Goal: Task Accomplishment & Management: Manage account settings

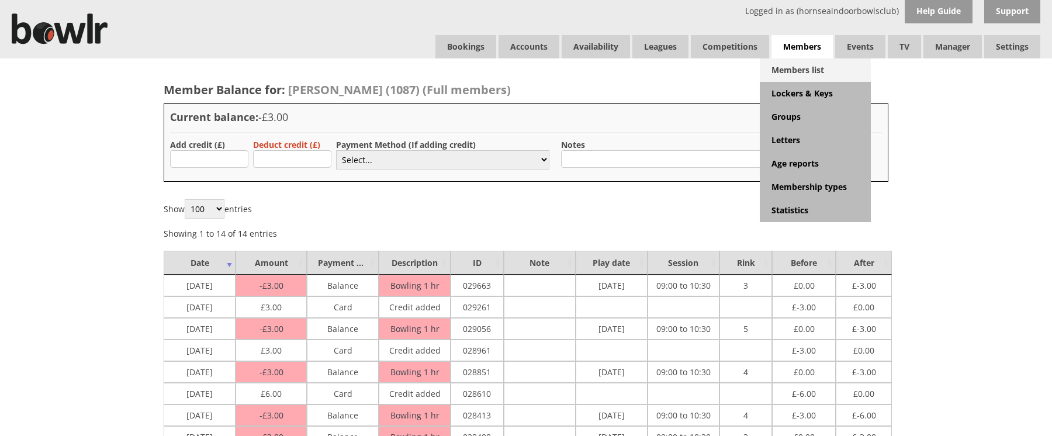
click at [810, 72] on link "Members list" at bounding box center [815, 69] width 111 height 23
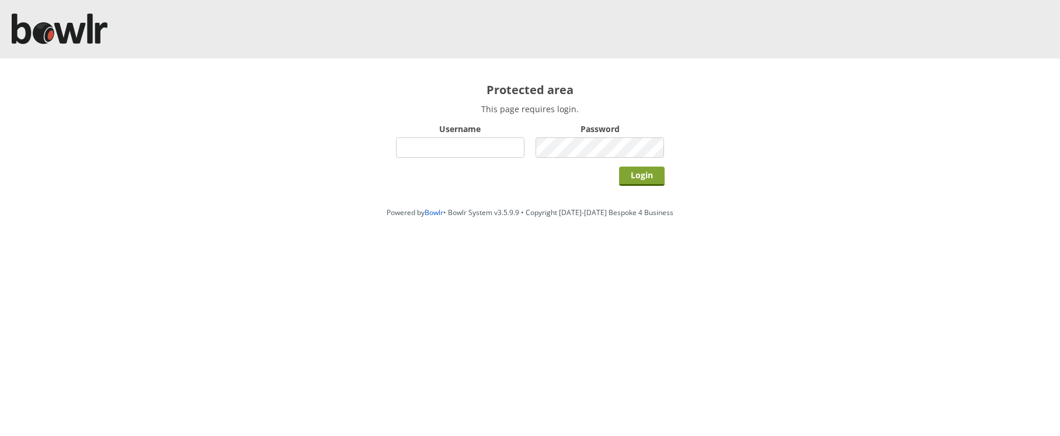
type input "hornseaindoorbowlsclub"
click at [642, 177] on input "Login" at bounding box center [642, 176] width 46 height 19
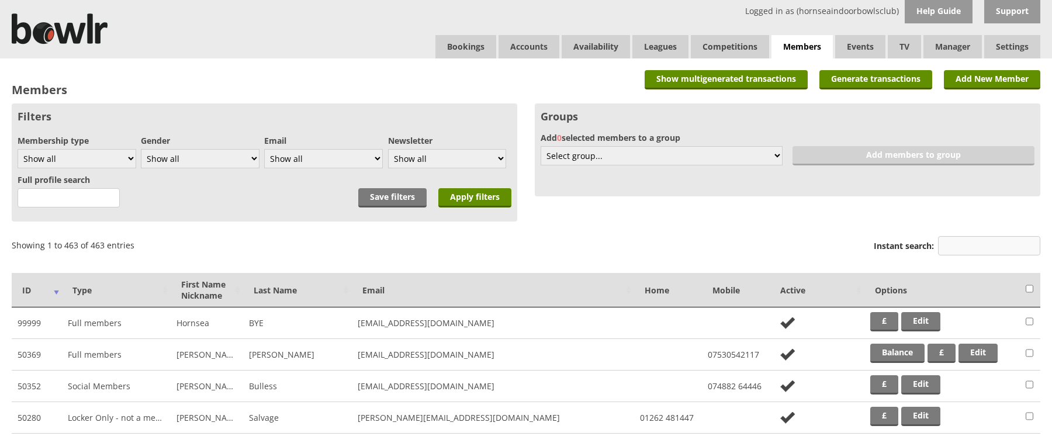
click at [961, 248] on input "Instant search:" at bounding box center [989, 245] width 102 height 19
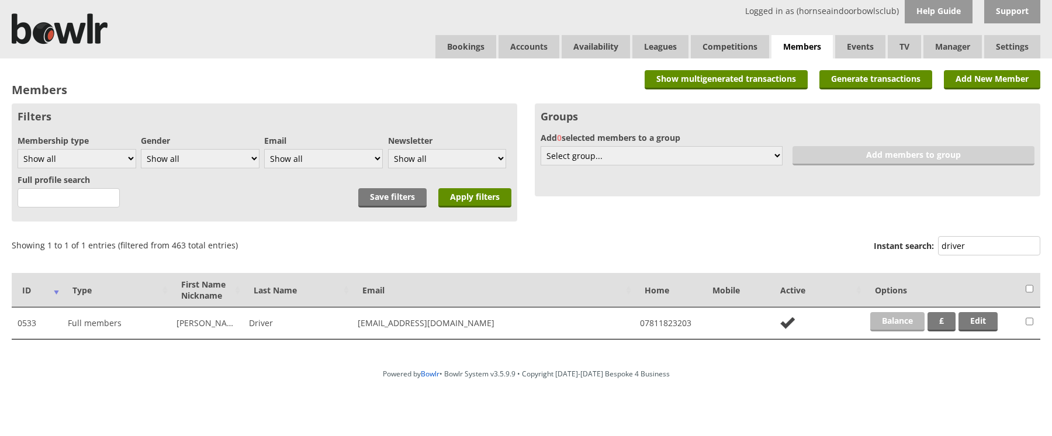
type input "driver"
click at [904, 321] on link "Balance" at bounding box center [897, 321] width 54 height 19
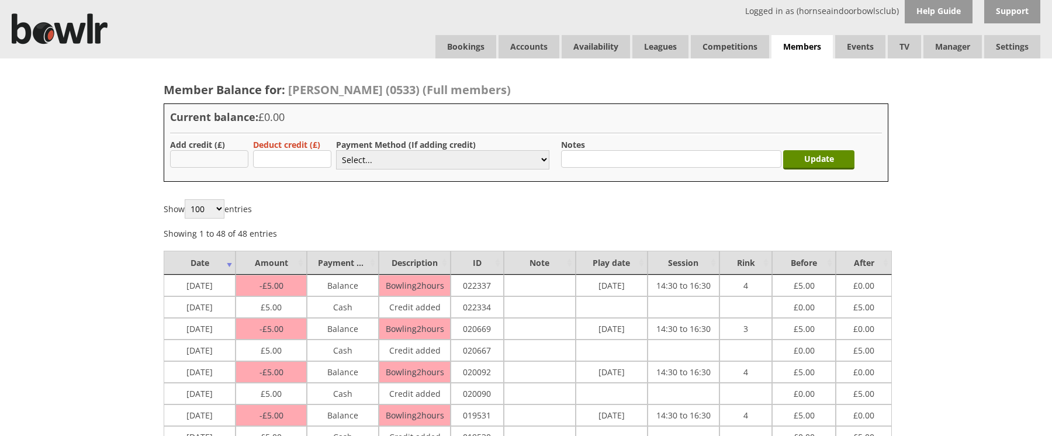
click at [223, 158] on input "text" at bounding box center [209, 159] width 78 height 18
type input "5.00"
click at [370, 163] on select "Select... Cash Card Cheque Bank Transfer Other Member Card Gift Voucher Balance" at bounding box center [442, 159] width 213 height 19
select select "1"
click at [336, 150] on select "Select... Cash Card Cheque Bank Transfer Other Member Card Gift Voucher Balance" at bounding box center [442, 159] width 213 height 19
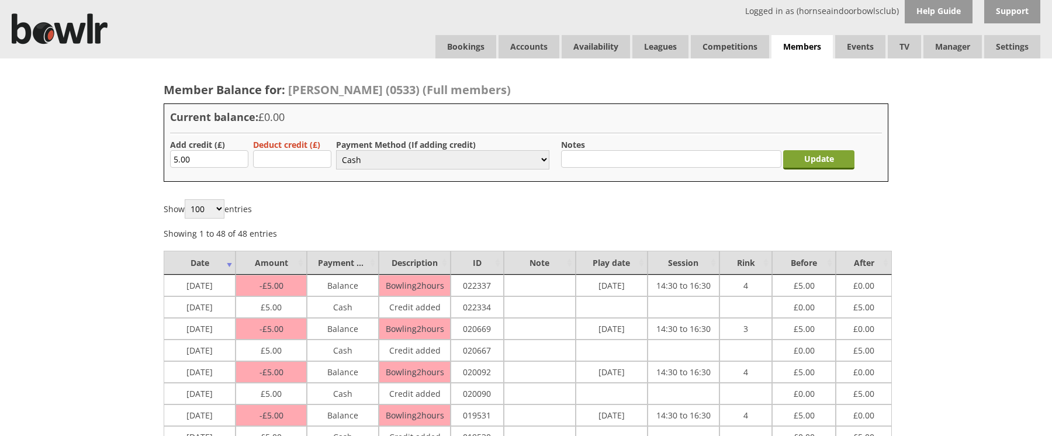
click at [838, 154] on input "Update" at bounding box center [818, 159] width 71 height 19
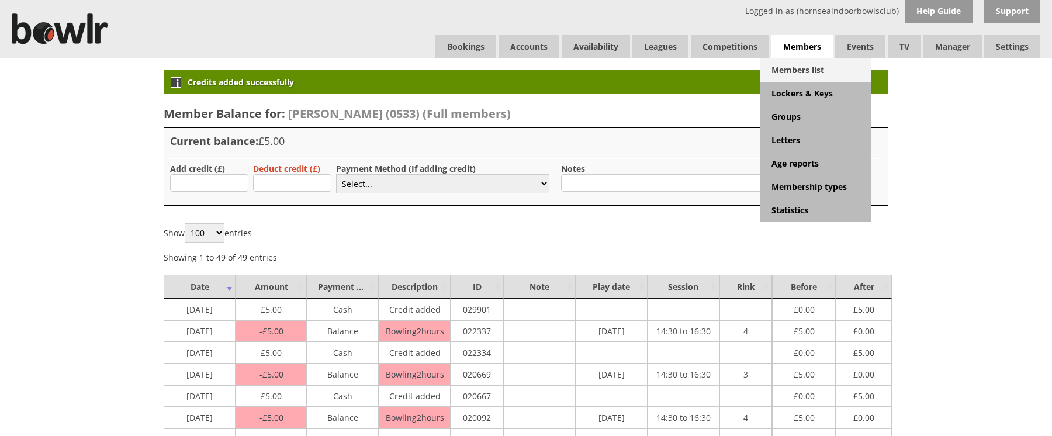
click at [805, 67] on link "Members list" at bounding box center [815, 69] width 111 height 23
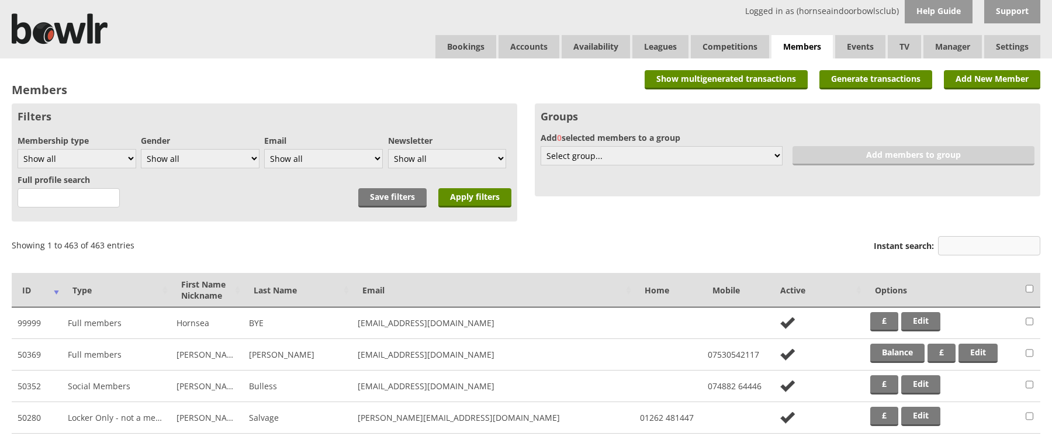
click at [973, 249] on input "Instant search:" at bounding box center [989, 245] width 102 height 19
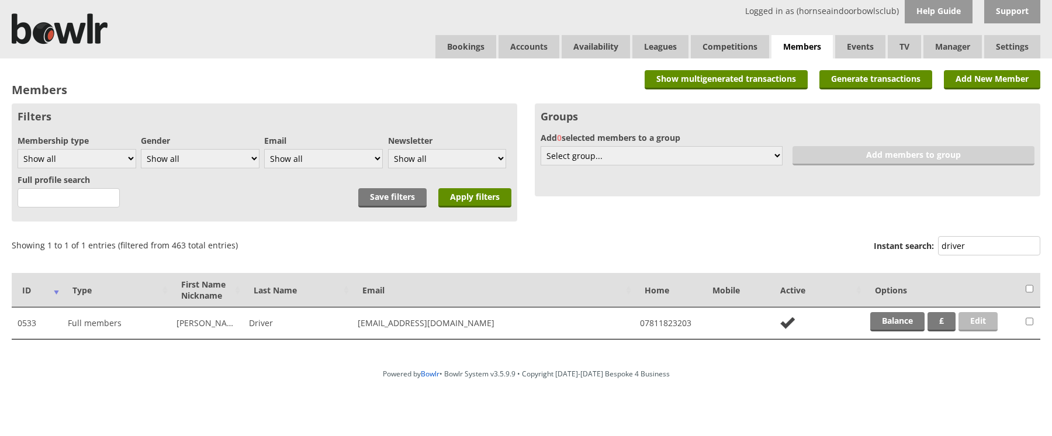
type input "driver"
click at [991, 323] on link "Edit" at bounding box center [977, 321] width 39 height 19
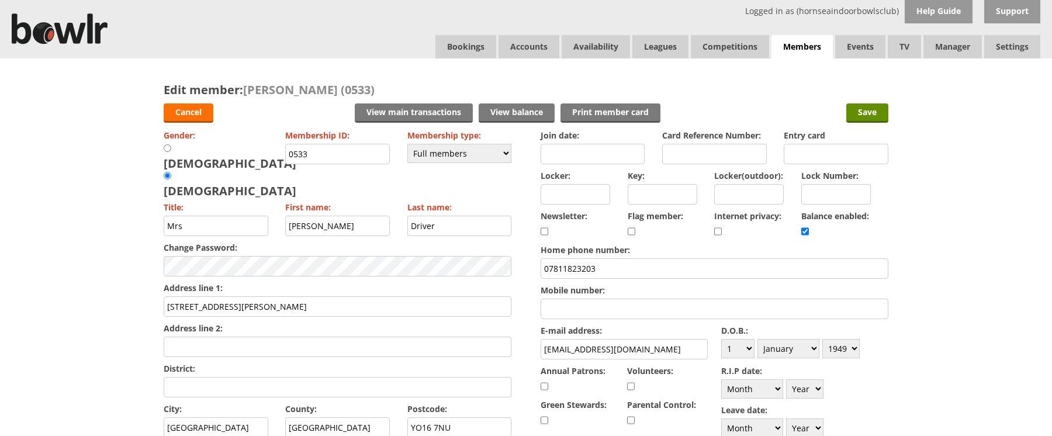
click at [603, 189] on input "Locker:" at bounding box center [575, 194] width 70 height 20
type input "R069"
click at [862, 115] on input "Save" at bounding box center [867, 112] width 42 height 19
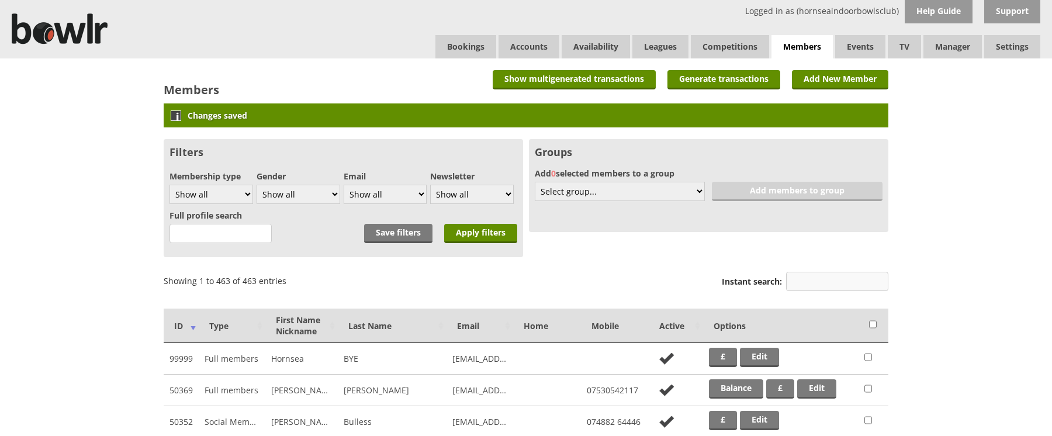
click at [820, 283] on input "Instant search:" at bounding box center [837, 281] width 102 height 19
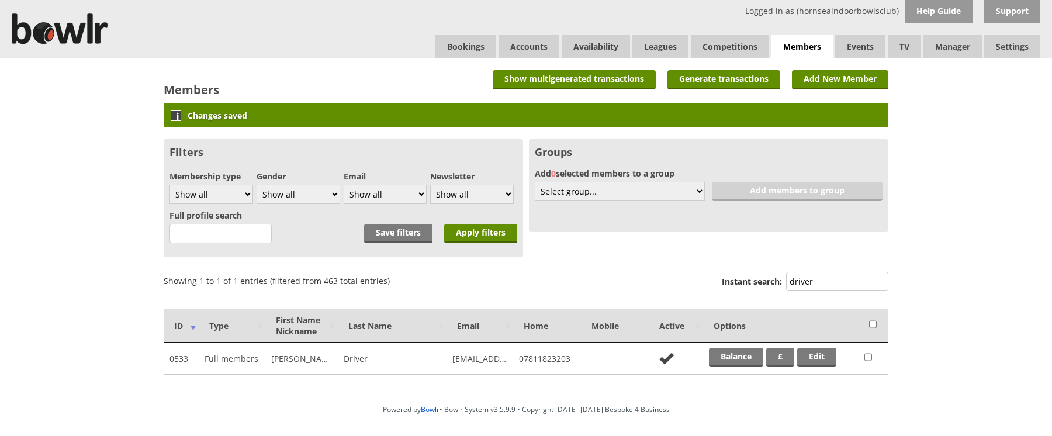
type input "driver"
click at [817, 346] on td "Balance £ Edit" at bounding box center [780, 359] width 155 height 32
click at [819, 354] on link "Edit" at bounding box center [816, 357] width 39 height 19
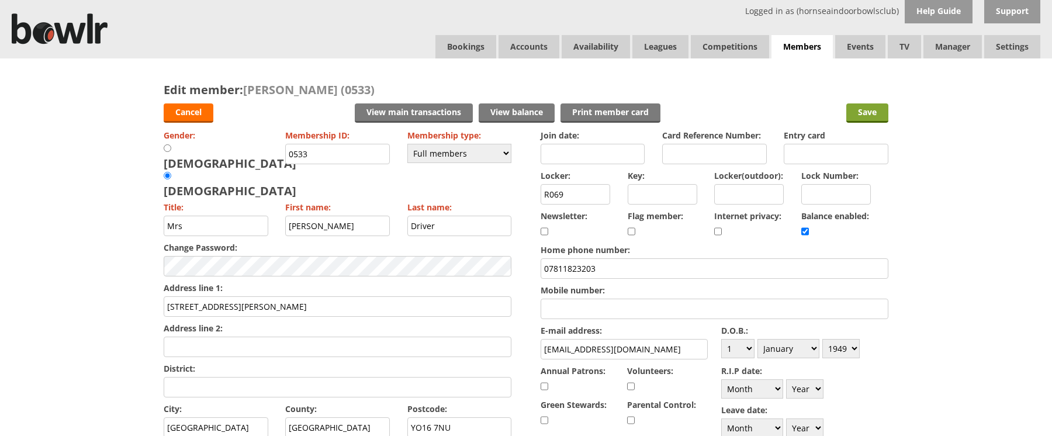
click at [875, 115] on input "Save" at bounding box center [867, 112] width 42 height 19
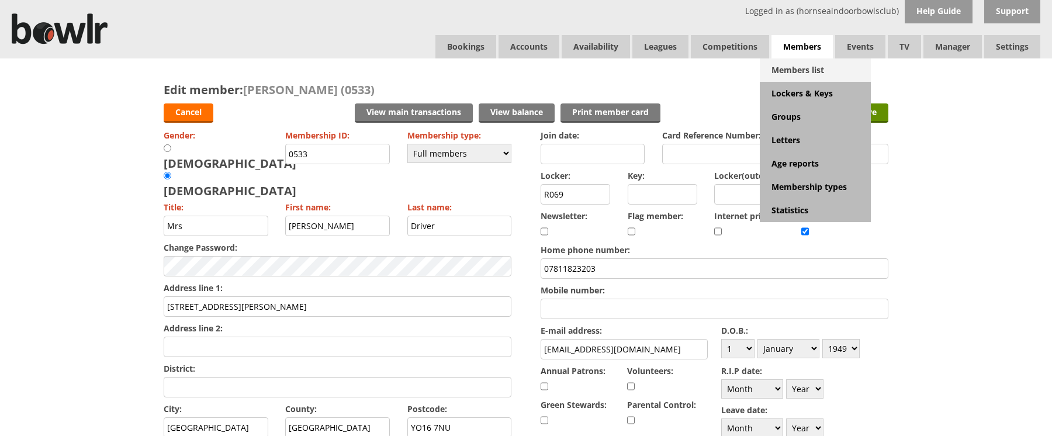
click at [812, 72] on link "Members list" at bounding box center [815, 69] width 111 height 23
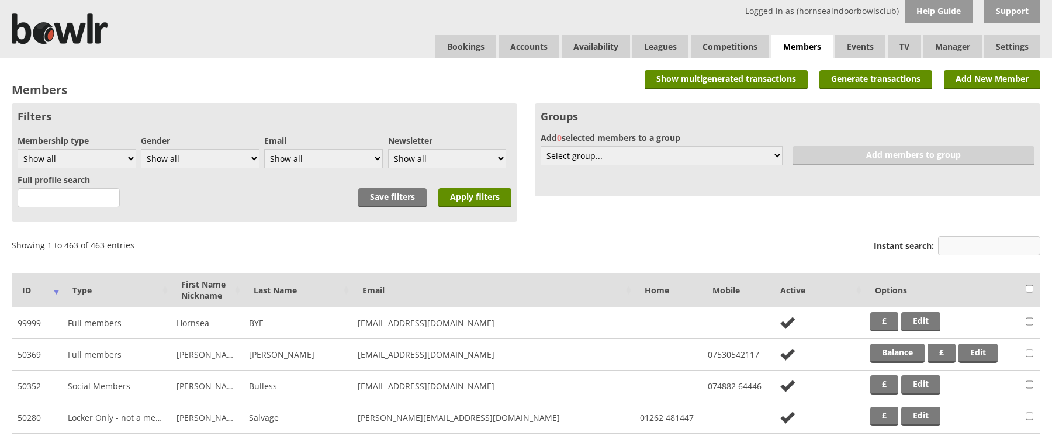
click at [954, 252] on input "Instant search:" at bounding box center [989, 245] width 102 height 19
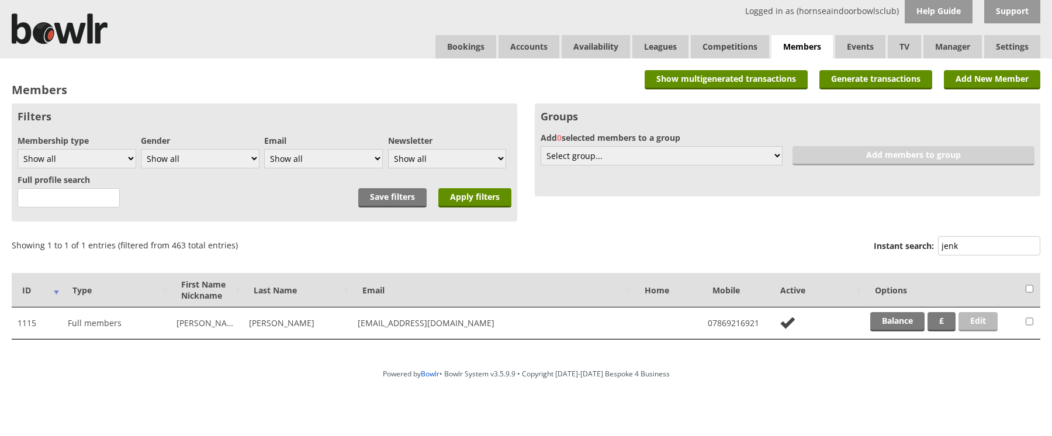
type input "jenk"
click at [980, 313] on link "Edit" at bounding box center [977, 321] width 39 height 19
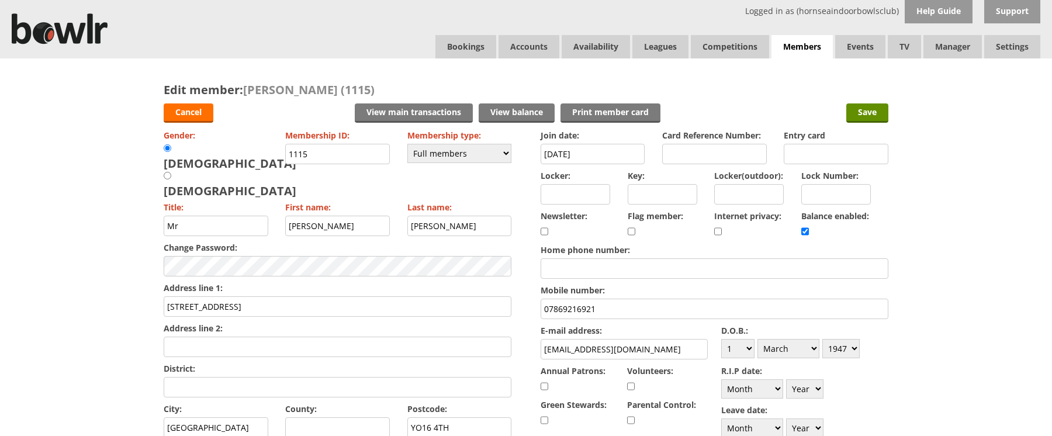
click at [556, 196] on input "Locker:" at bounding box center [575, 194] width 70 height 20
type input "Y019"
click at [882, 108] on input "Save" at bounding box center [867, 112] width 42 height 19
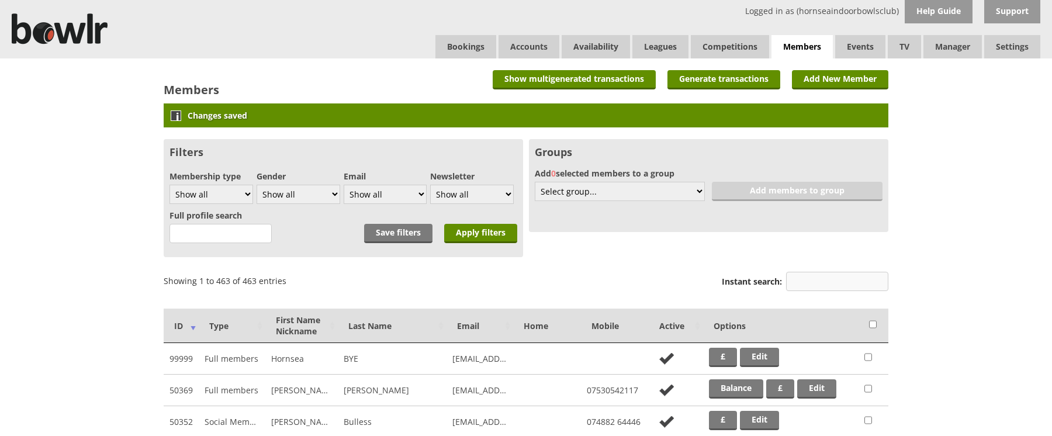
click at [806, 280] on input "Instant search:" at bounding box center [837, 281] width 102 height 19
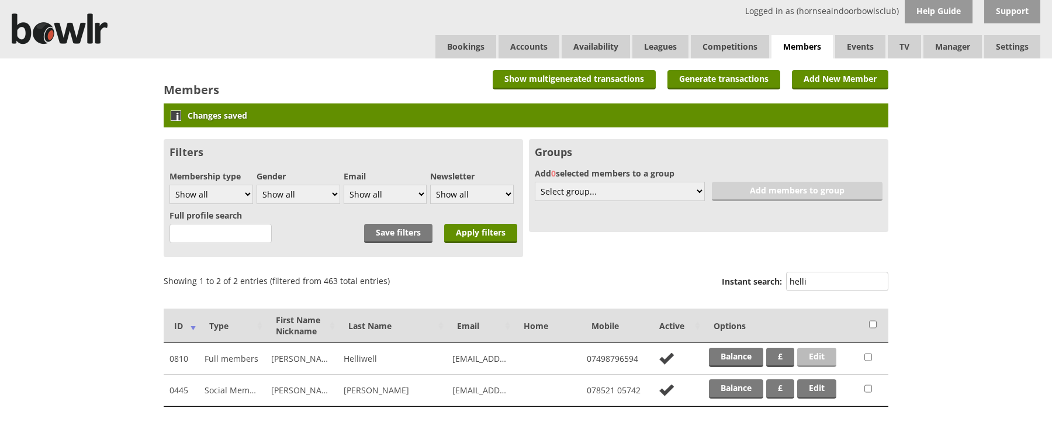
type input "helli"
click at [827, 355] on link "Edit" at bounding box center [816, 357] width 39 height 19
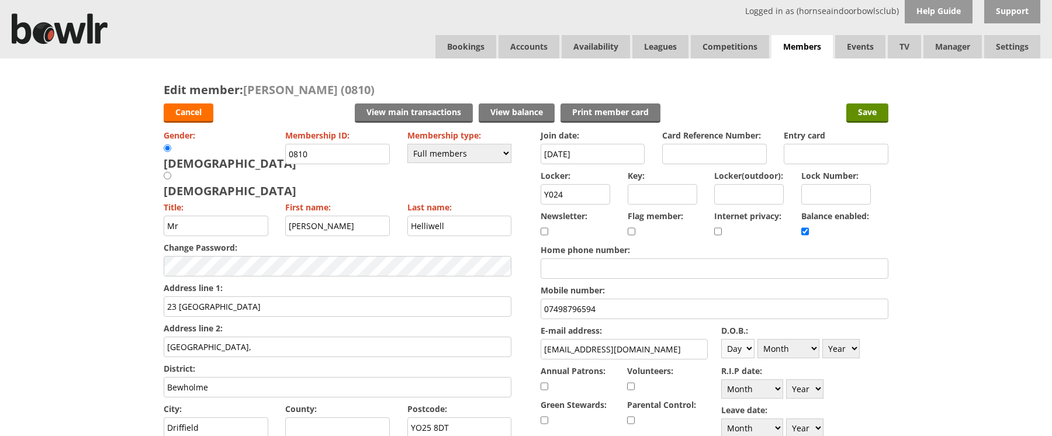
click at [753, 346] on select "Day 1 2 3 4 5 6 7 8 9 10 11 12 13 14 15 16 17 18 19 20 21 22 23 24 25 26 27 28 …" at bounding box center [737, 348] width 33 height 19
select select "28"
click at [721, 339] on select "Day 1 2 3 4 5 6 7 8 9 10 11 12 13 14 15 16 17 18 19 20 21 22 23 24 25 26 27 28 …" at bounding box center [737, 348] width 33 height 19
click at [816, 347] on select "Month January February March April May June July August September October Novem…" at bounding box center [788, 348] width 62 height 19
select select "3"
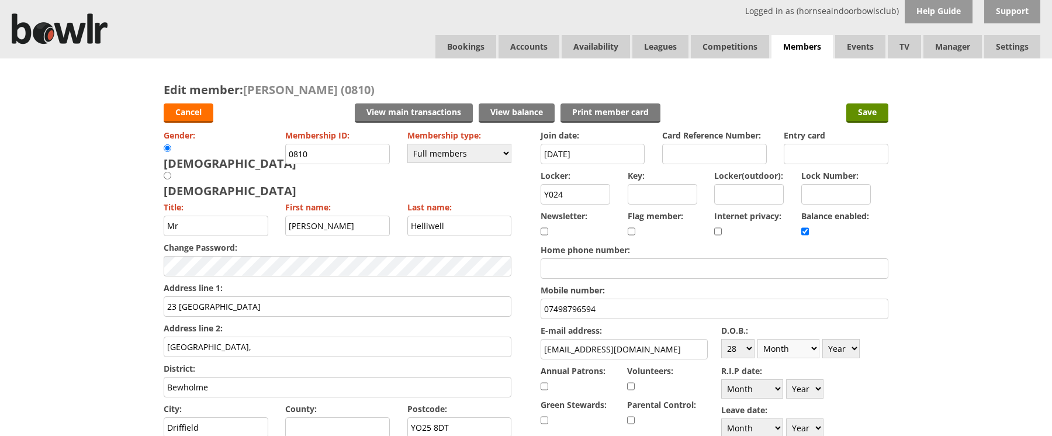
click at [757, 339] on select "Month January February March April May June July August September October Novem…" at bounding box center [788, 348] width 62 height 19
click at [854, 347] on select "Year 1900 1901 1902 1903 1904 1905 1906 1907 1908 1909 1910 1911 1912 1913 1914…" at bounding box center [840, 348] width 37 height 19
select select "1961"
click at [822, 339] on select "Year 1900 1901 1902 1903 1904 1905 1906 1907 1908 1909 1910 1911 1912 1913 1914…" at bounding box center [840, 348] width 37 height 19
click at [866, 109] on input "Save" at bounding box center [867, 112] width 42 height 19
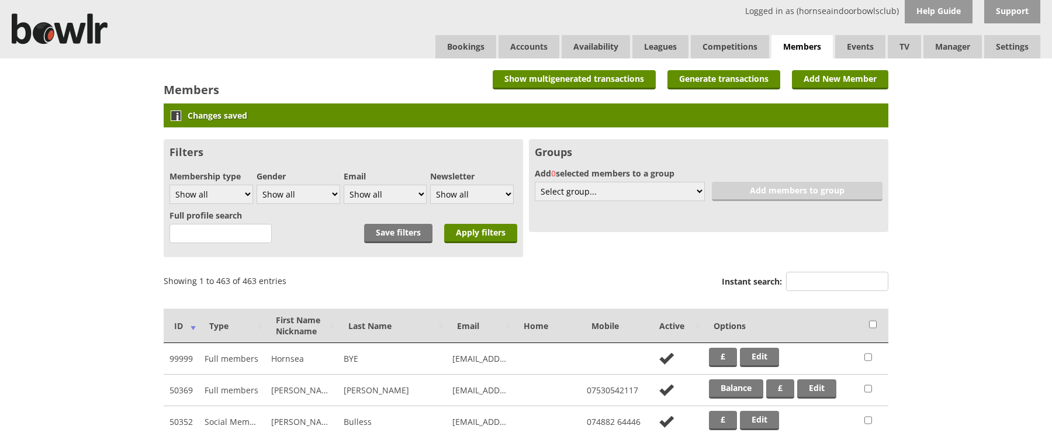
drag, startPoint x: 831, startPoint y: 282, endPoint x: 834, endPoint y: 271, distance: 11.1
click at [832, 278] on input "Instant search:" at bounding box center [837, 281] width 102 height 19
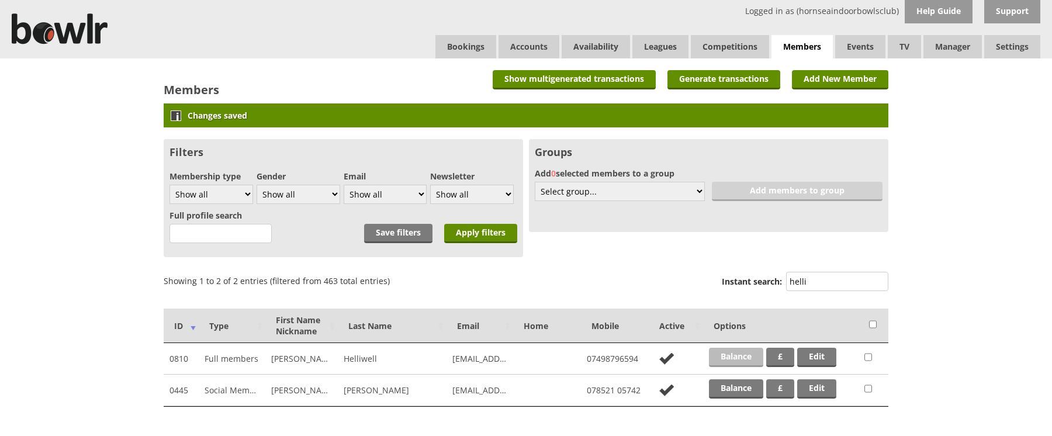
type input "helli"
click at [747, 355] on link "Balance" at bounding box center [736, 357] width 54 height 19
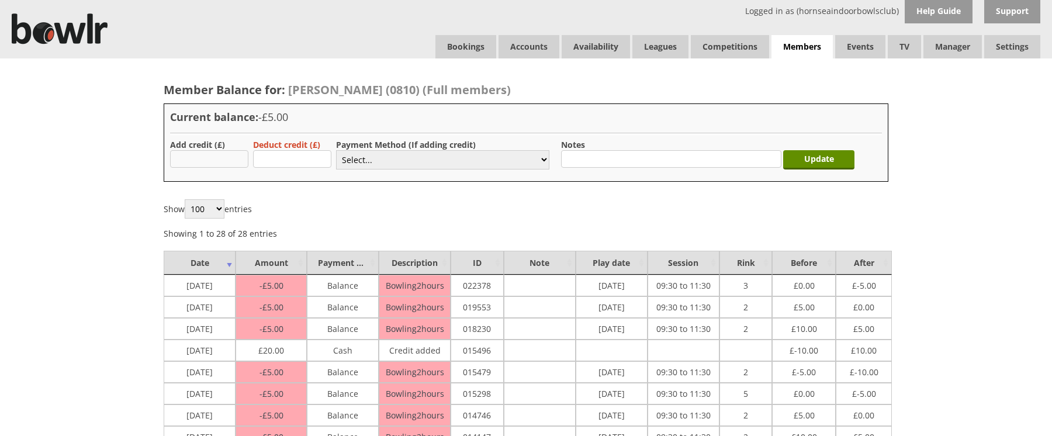
click at [222, 157] on input "text" at bounding box center [209, 159] width 78 height 18
type input "5.00"
click at [371, 158] on select "Select... Cash Card Cheque Bank Transfer Other Member Card Gift Voucher Balance" at bounding box center [442, 159] width 213 height 19
select select "2"
click at [336, 150] on select "Select... Cash Card Cheque Bank Transfer Other Member Card Gift Voucher Balance" at bounding box center [442, 159] width 213 height 19
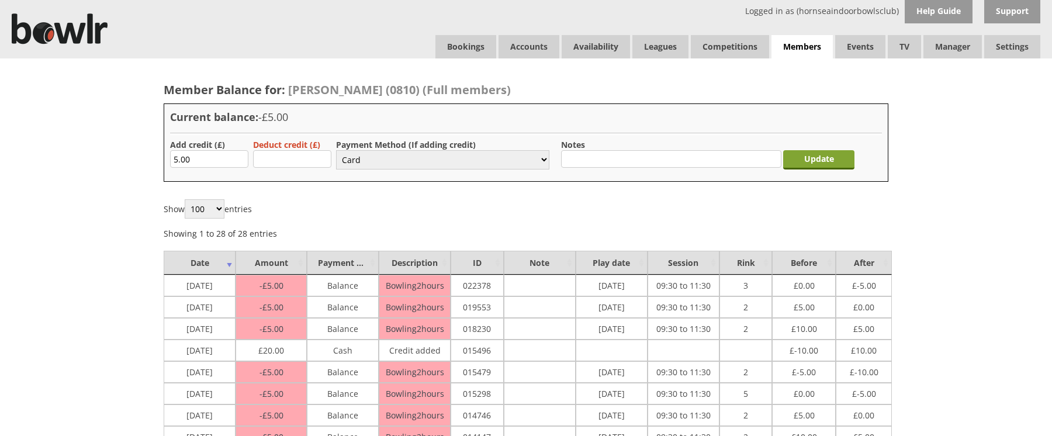
click at [802, 161] on input "Update" at bounding box center [818, 159] width 71 height 19
